Goal: Transaction & Acquisition: Purchase product/service

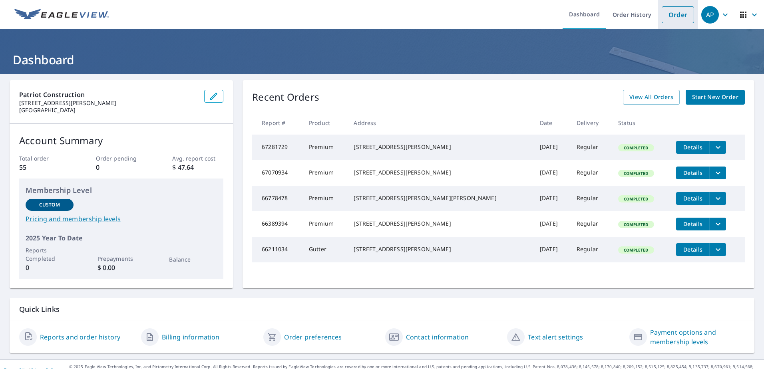
click at [672, 22] on link "Order" at bounding box center [678, 14] width 32 height 17
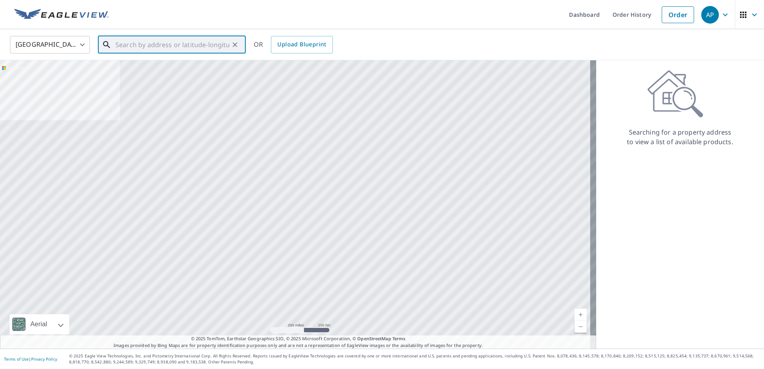
click at [165, 40] on input "text" at bounding box center [173, 45] width 114 height 22
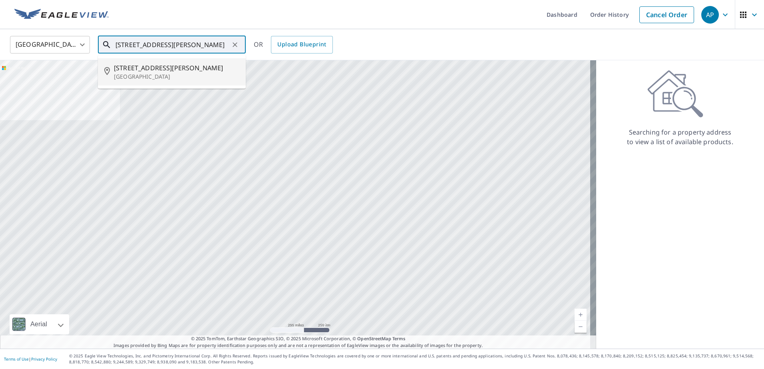
click at [155, 71] on span "[STREET_ADDRESS][PERSON_NAME]" at bounding box center [177, 68] width 126 height 10
type input "[STREET_ADDRESS][PERSON_NAME]"
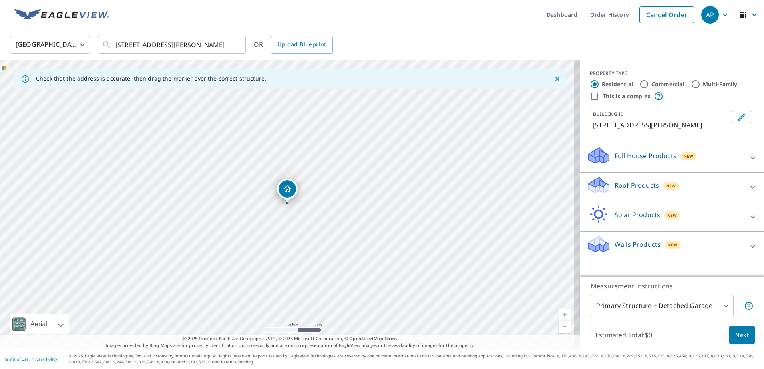
click at [666, 188] on span "New" at bounding box center [671, 186] width 10 height 6
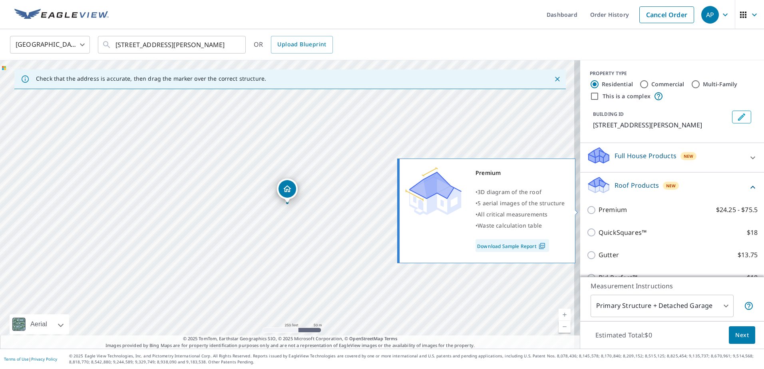
click at [588, 210] on input "Premium $24.25 - $75.5" at bounding box center [593, 210] width 12 height 10
checkbox input "true"
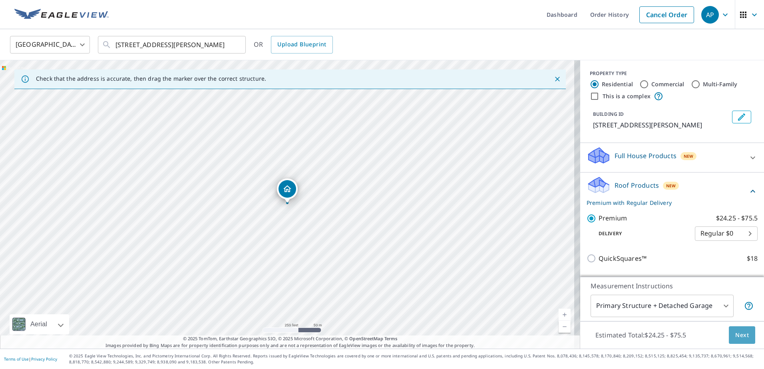
click at [741, 337] on span "Next" at bounding box center [742, 336] width 14 height 10
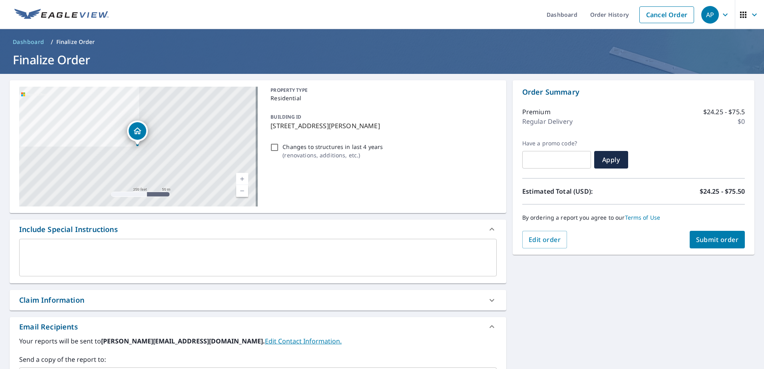
click at [704, 242] on span "Submit order" at bounding box center [717, 239] width 43 height 9
